Goal: Use online tool/utility: Utilize a website feature to perform a specific function

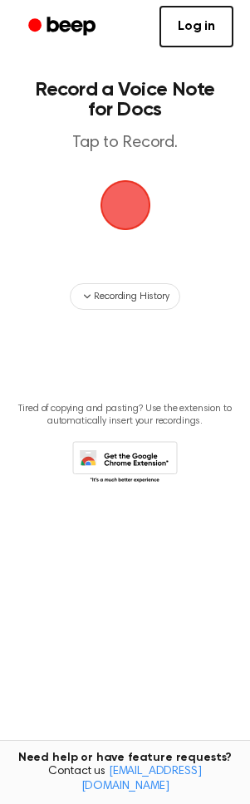
click at [132, 206] on span "button" at bounding box center [125, 205] width 54 height 54
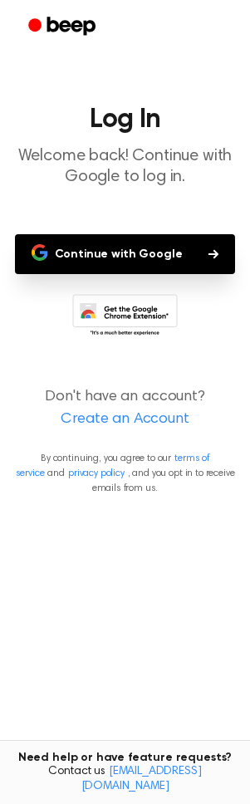
click at [121, 261] on button "Continue with Google" at bounding box center [125, 254] width 221 height 40
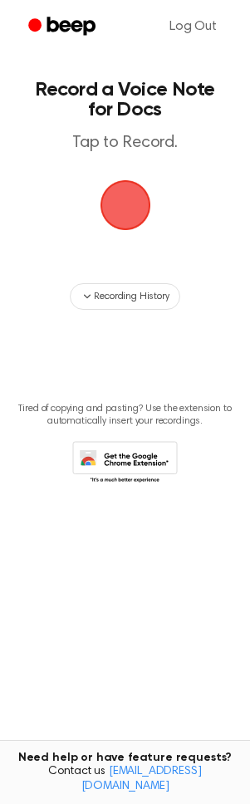
click at [105, 221] on span "button" at bounding box center [125, 205] width 70 height 70
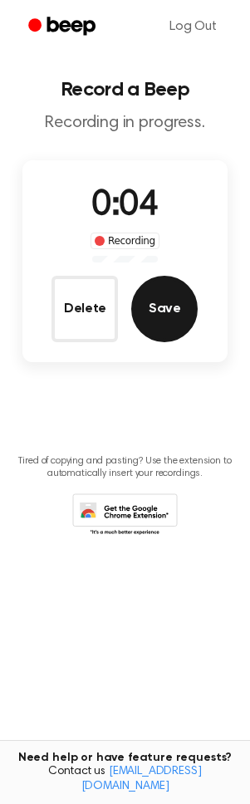
click at [149, 308] on button "Save" at bounding box center [164, 309] width 66 height 66
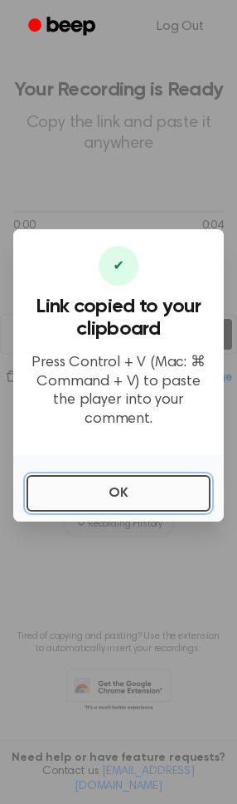
click at [110, 484] on button "OK" at bounding box center [119, 493] width 184 height 37
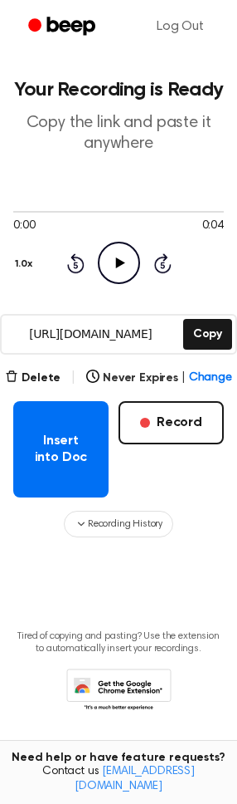
click at [102, 257] on icon "Play Audio" at bounding box center [119, 263] width 42 height 42
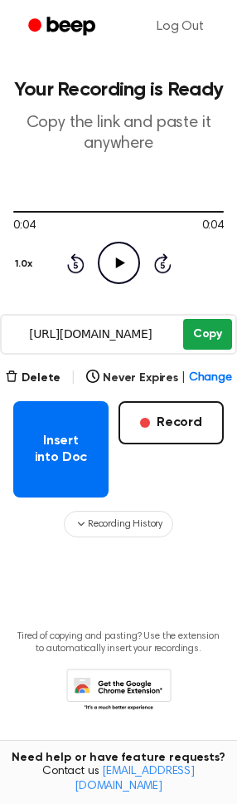
click at [208, 330] on button "Copy" at bounding box center [207, 334] width 49 height 31
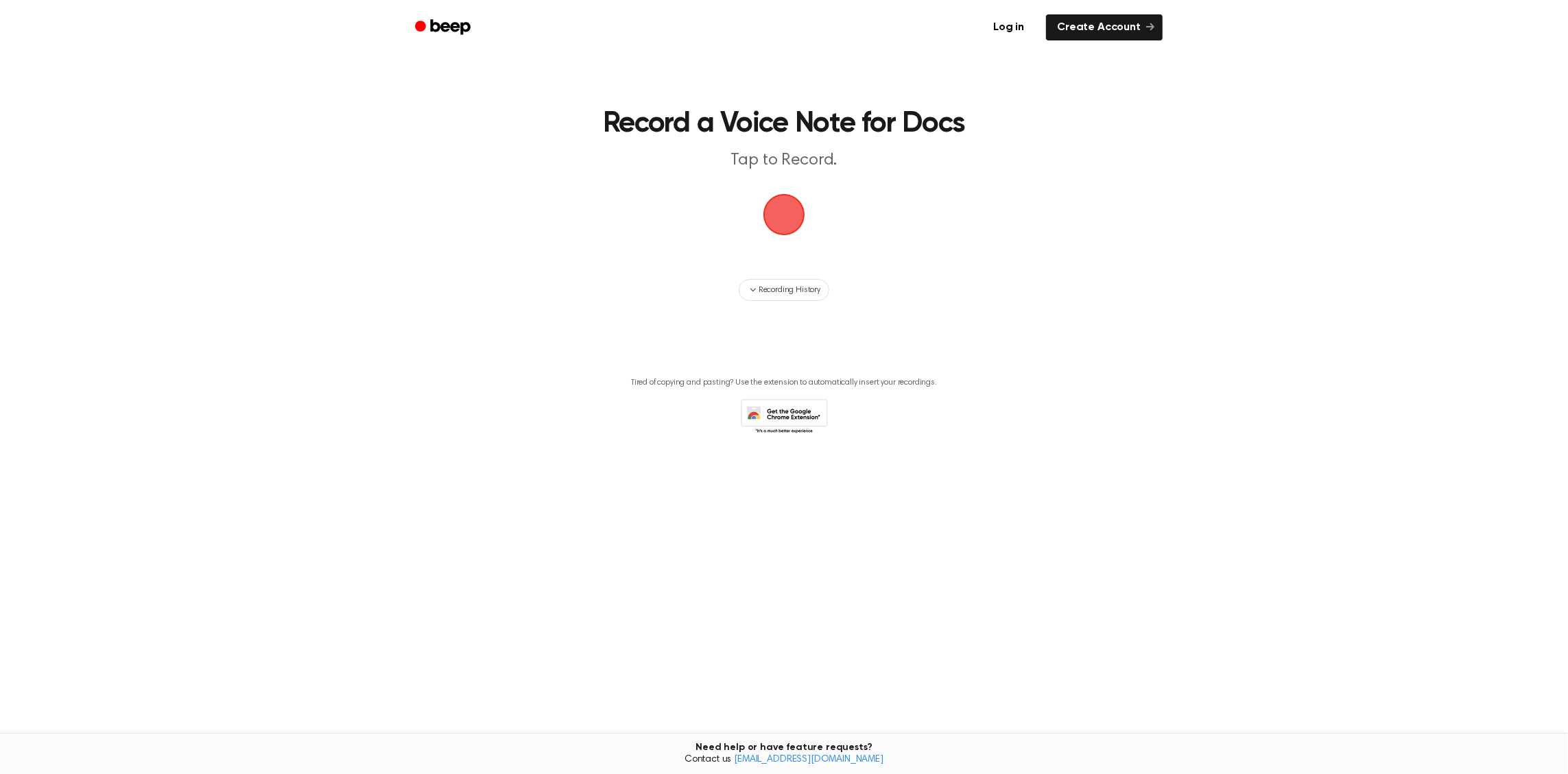
click at [784, 219] on span "button" at bounding box center [784, 215] width 46 height 46
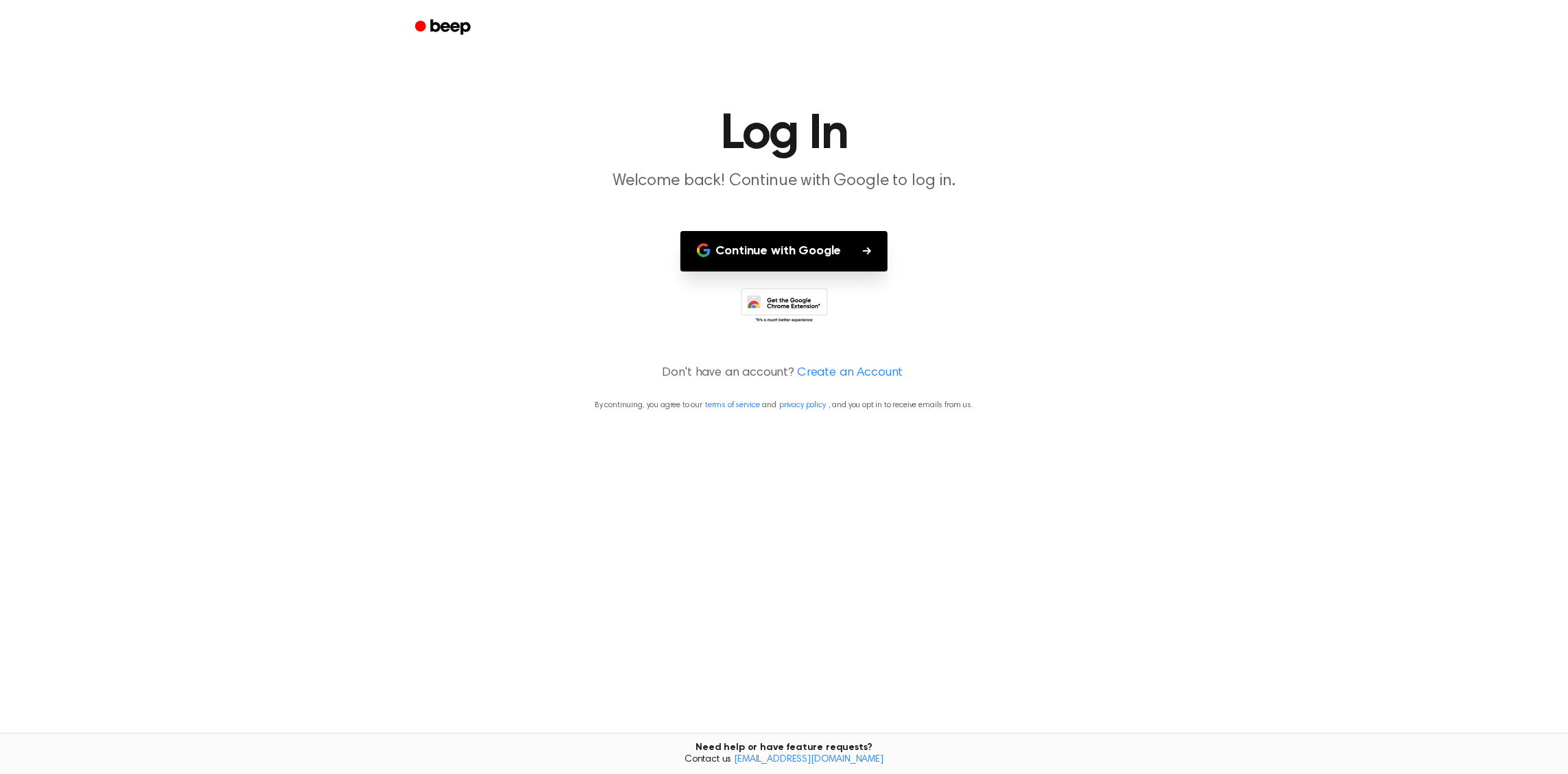
click at [824, 247] on button "Continue with Google" at bounding box center [784, 251] width 208 height 40
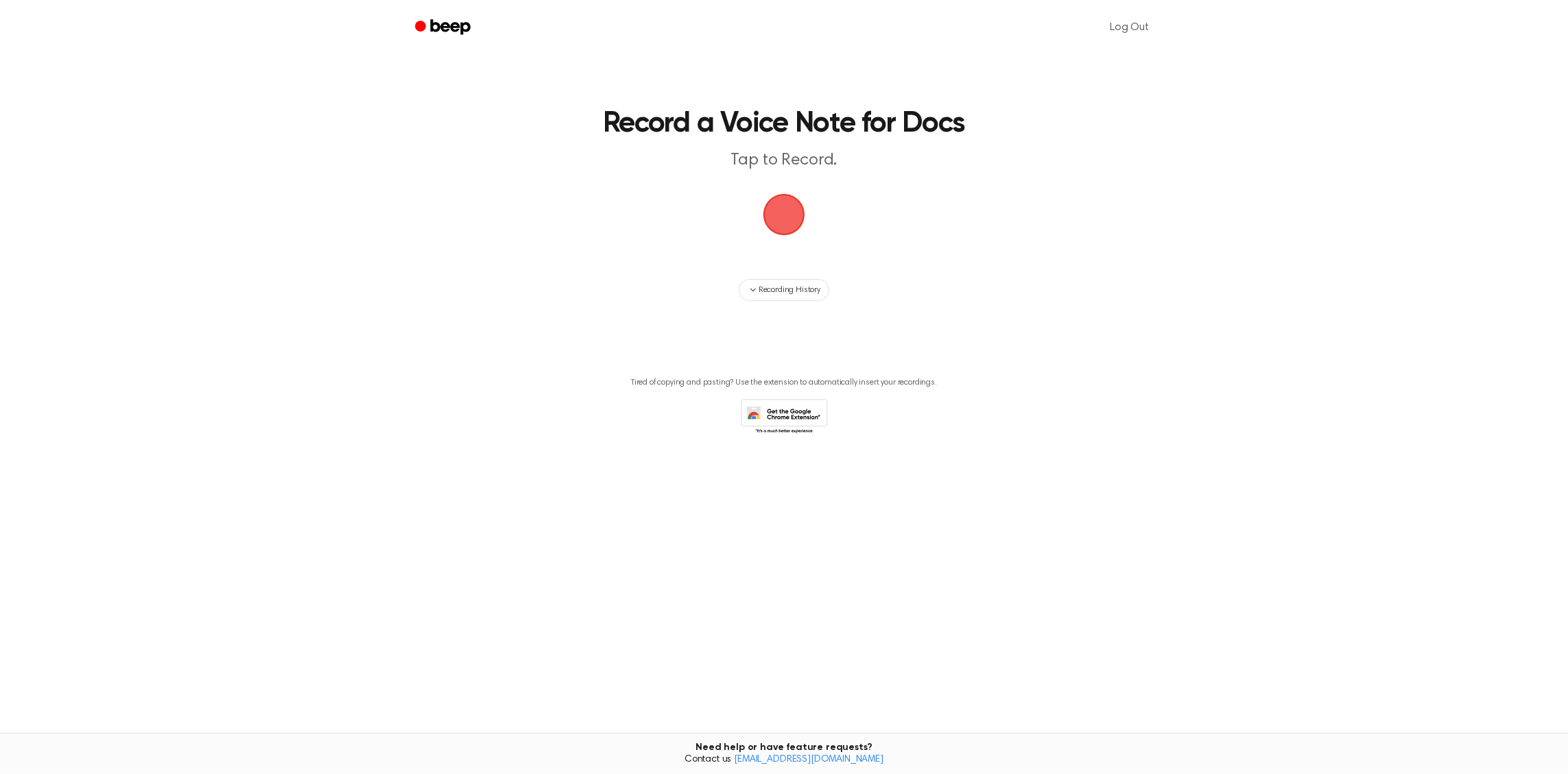
click at [764, 207] on span "button" at bounding box center [784, 215] width 55 height 55
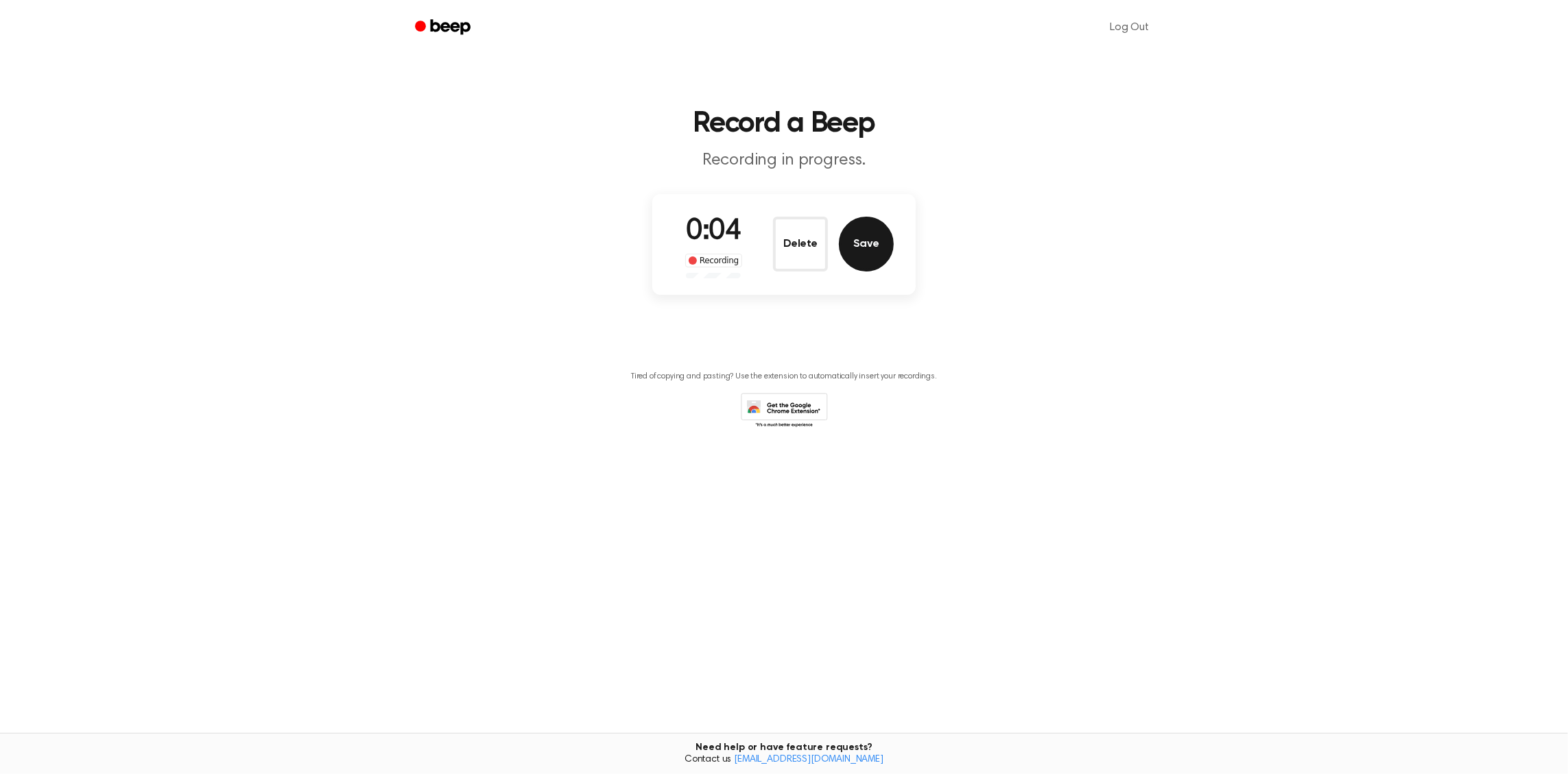
click at [871, 254] on button "Save" at bounding box center [866, 244] width 55 height 55
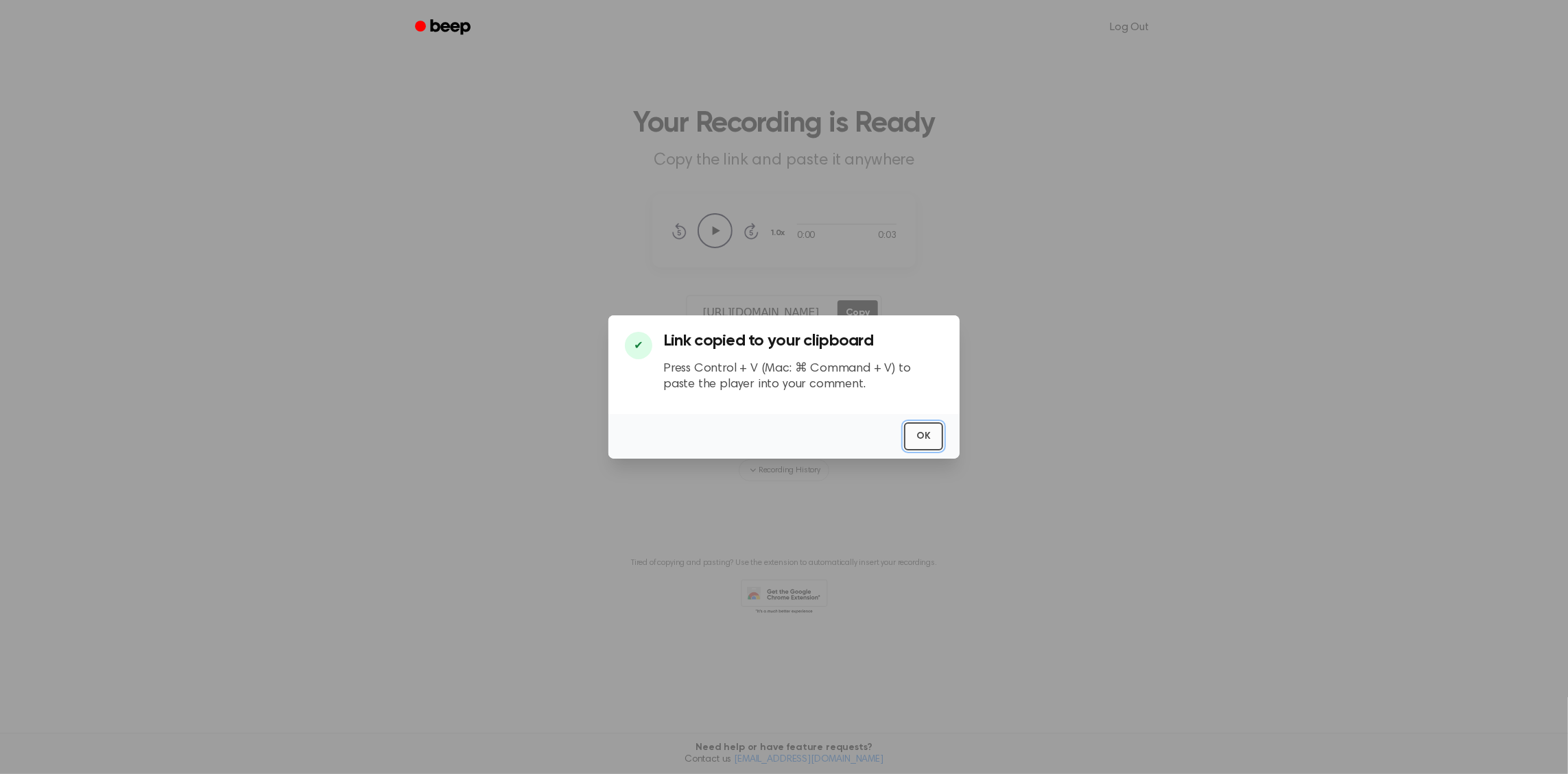
click at [917, 430] on button "OK" at bounding box center [923, 436] width 39 height 28
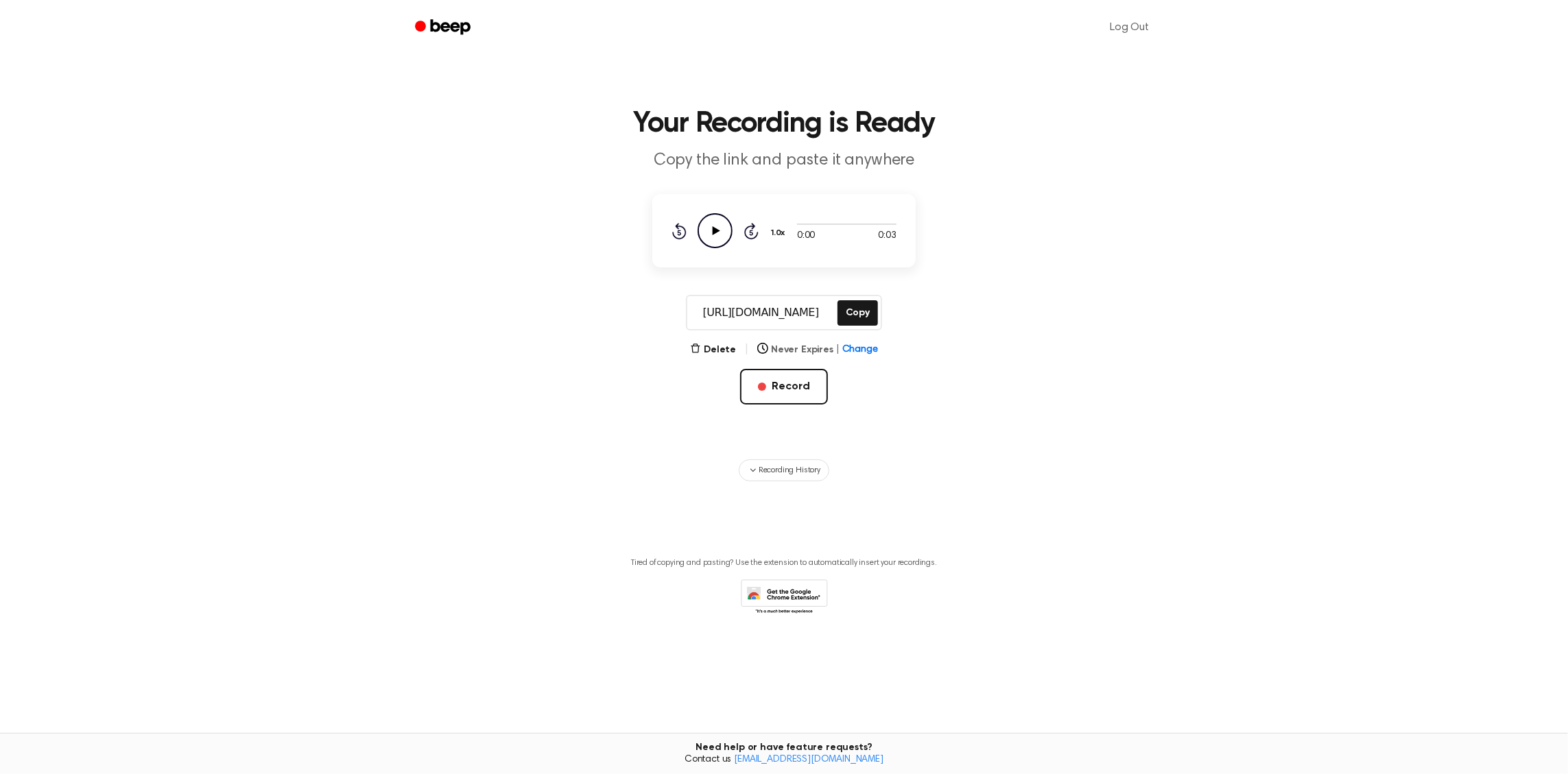
click at [865, 349] on span "Change" at bounding box center [859, 349] width 36 height 14
click at [925, 349] on main "Your Recording is Ready Copy the link and paste it anywhere 0:00 0:03 1.0x Rewi…" at bounding box center [784, 354] width 1568 height 709
click at [869, 321] on button "Copy" at bounding box center [858, 313] width 40 height 26
click at [1151, 227] on main "Your Recording is Ready Copy the link and paste it anywhere 0:00 0:03 1.0x Rewi…" at bounding box center [784, 354] width 1568 height 709
click at [1313, 151] on header "Your Recording is Ready Copy the link and paste it anywhere" at bounding box center [784, 141] width 1535 height 63
